Goal: Transaction & Acquisition: Purchase product/service

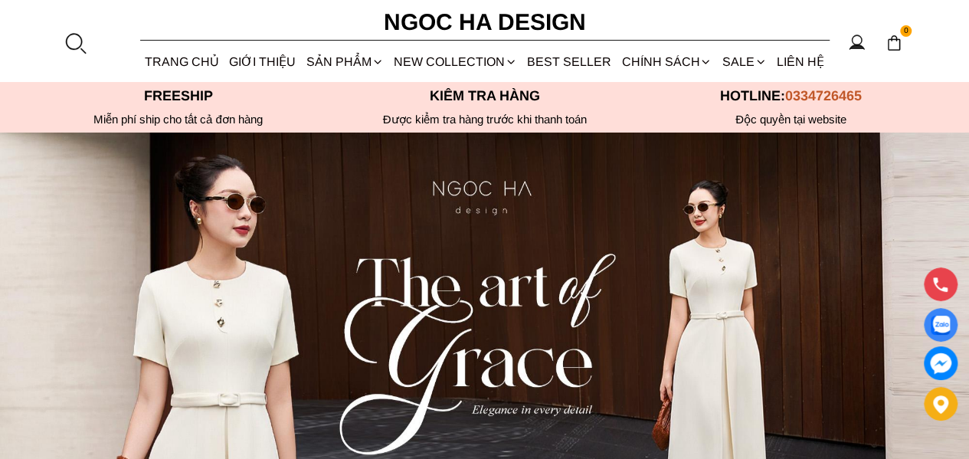
click at [0, 0] on link "Vest" at bounding box center [0, 0] width 0 height 0
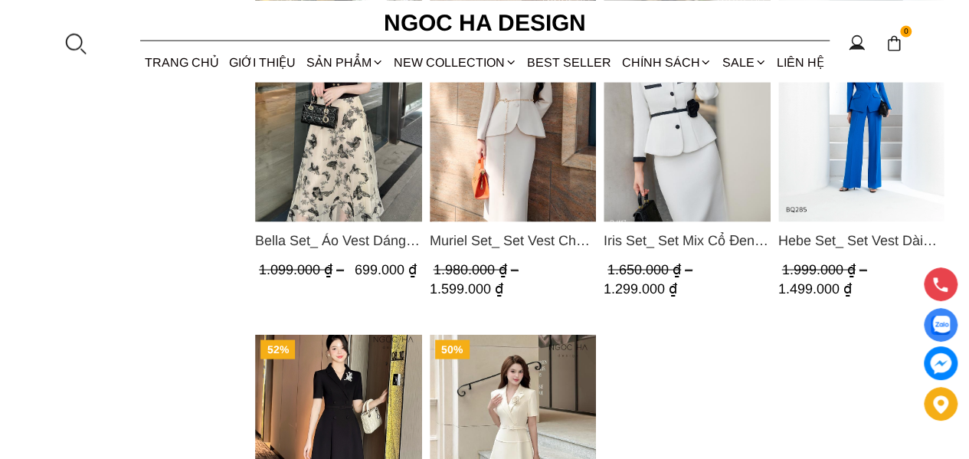
scroll to position [1302, 0]
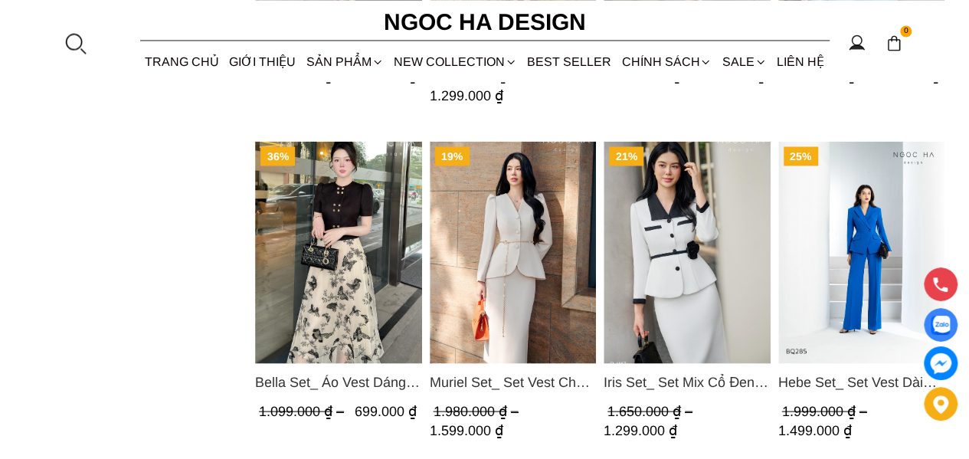
click at [515, 224] on img "Product image - Muriel Set_ Set Vest Chân Váy Màu Bee Vai Xếp Ly Cổ V Kèm Đai K…" at bounding box center [512, 252] width 167 height 222
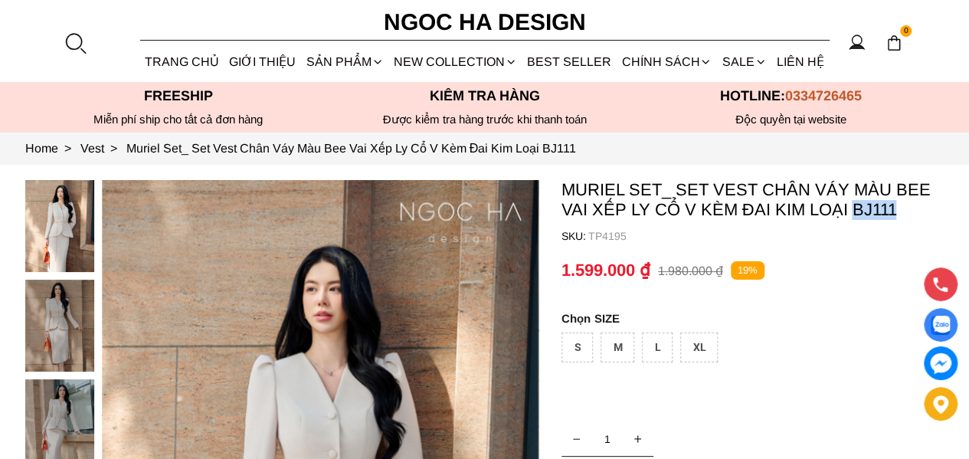
drag, startPoint x: 869, startPoint y: 210, endPoint x: 851, endPoint y: 210, distance: 17.6
click at [851, 210] on p "Muriel Set_ Set Vest Chân Váy Màu Bee Vai Xếp Ly Cổ V Kèm Đai Kim Loại BJ111" at bounding box center [752, 200] width 383 height 40
copy p "BJ111"
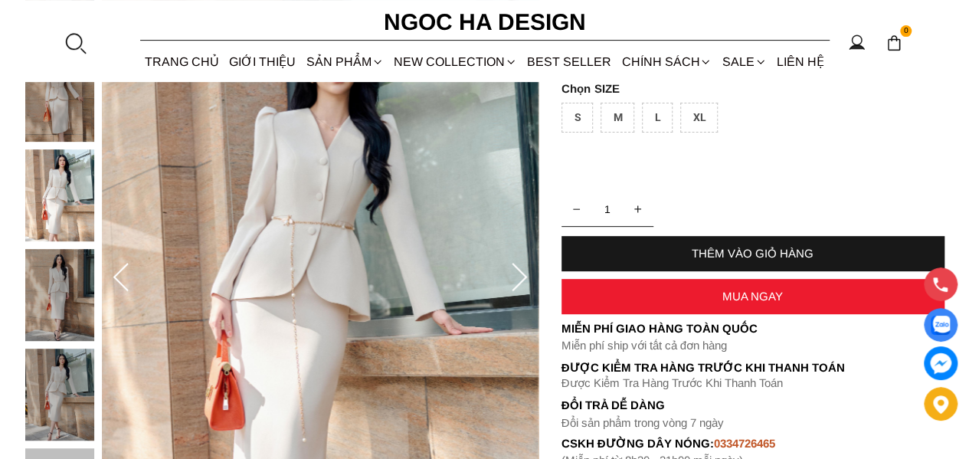
scroll to position [153, 0]
